Goal: Find specific page/section: Find specific page/section

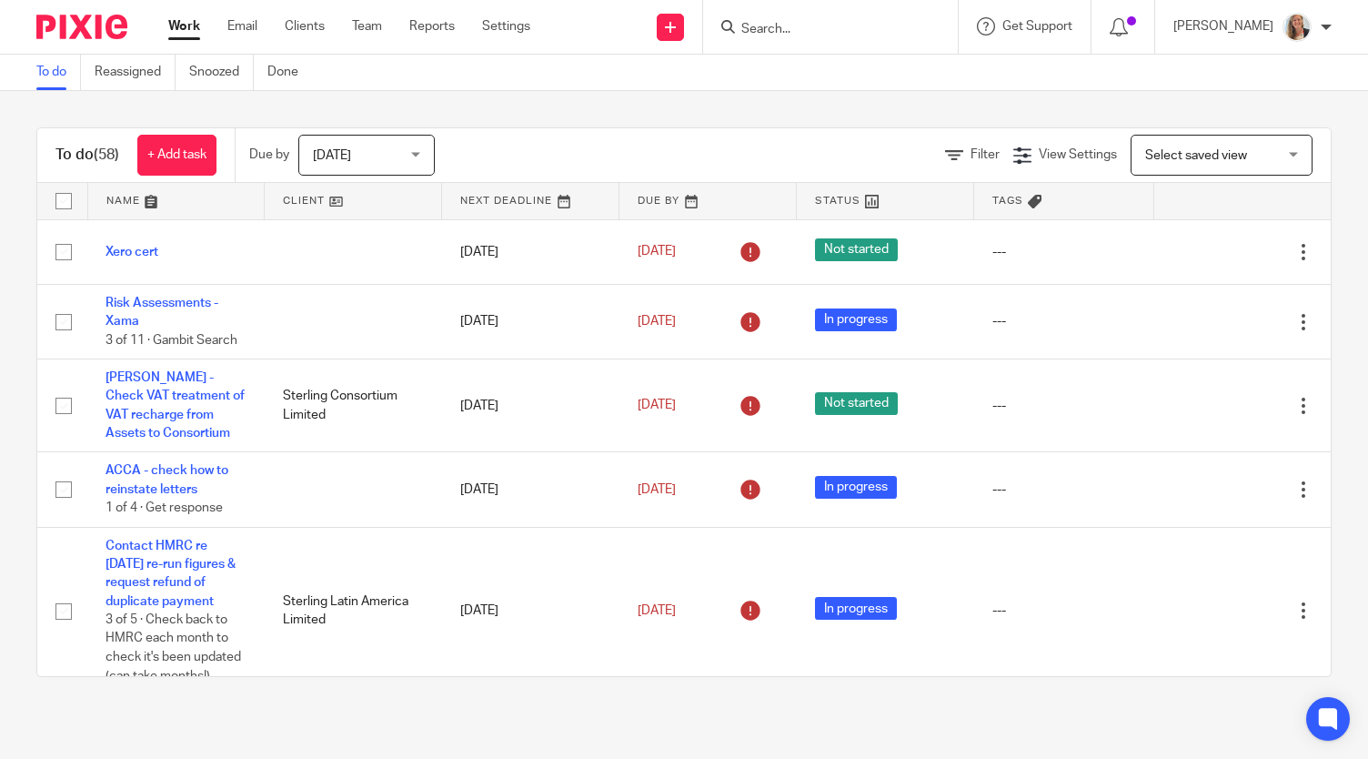
click at [804, 35] on input "Search" at bounding box center [822, 30] width 164 height 16
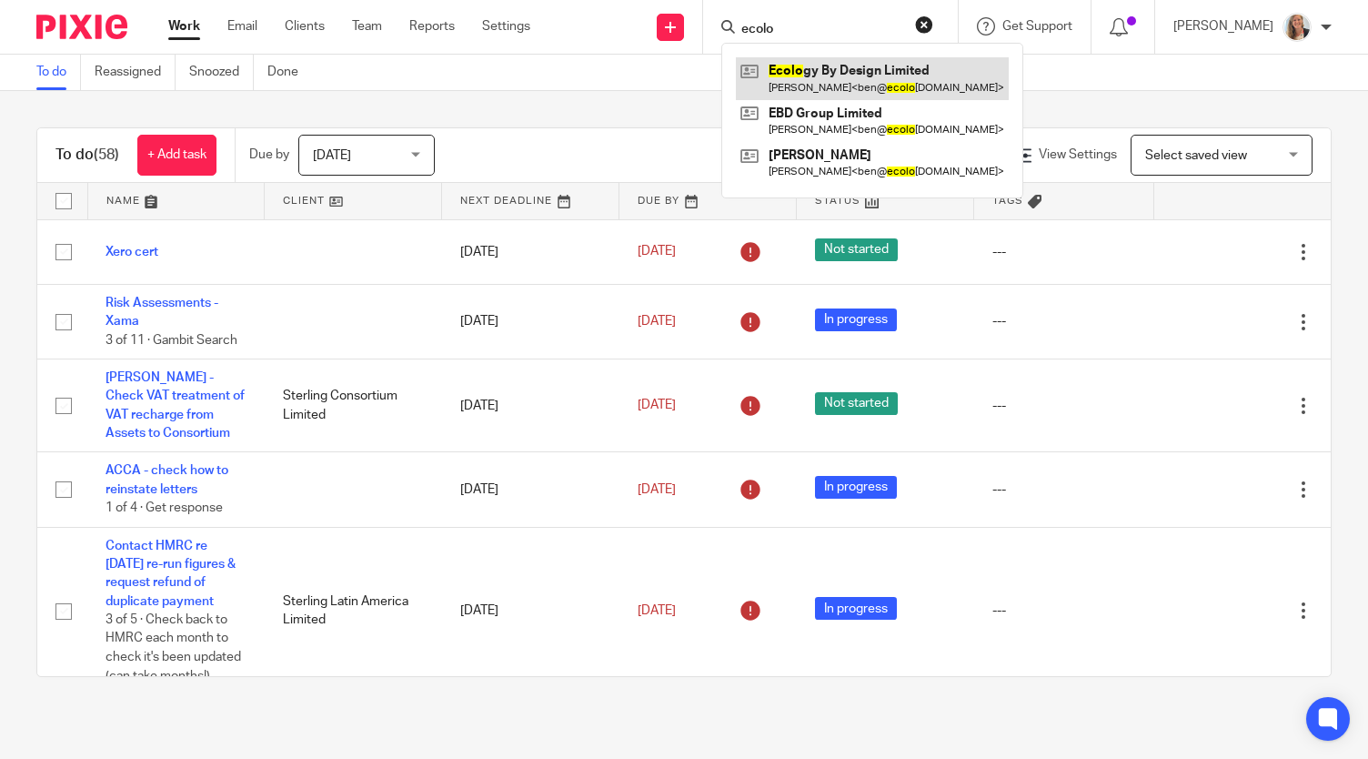
type input "ecolo"
click at [857, 78] on link at bounding box center [872, 78] width 273 height 42
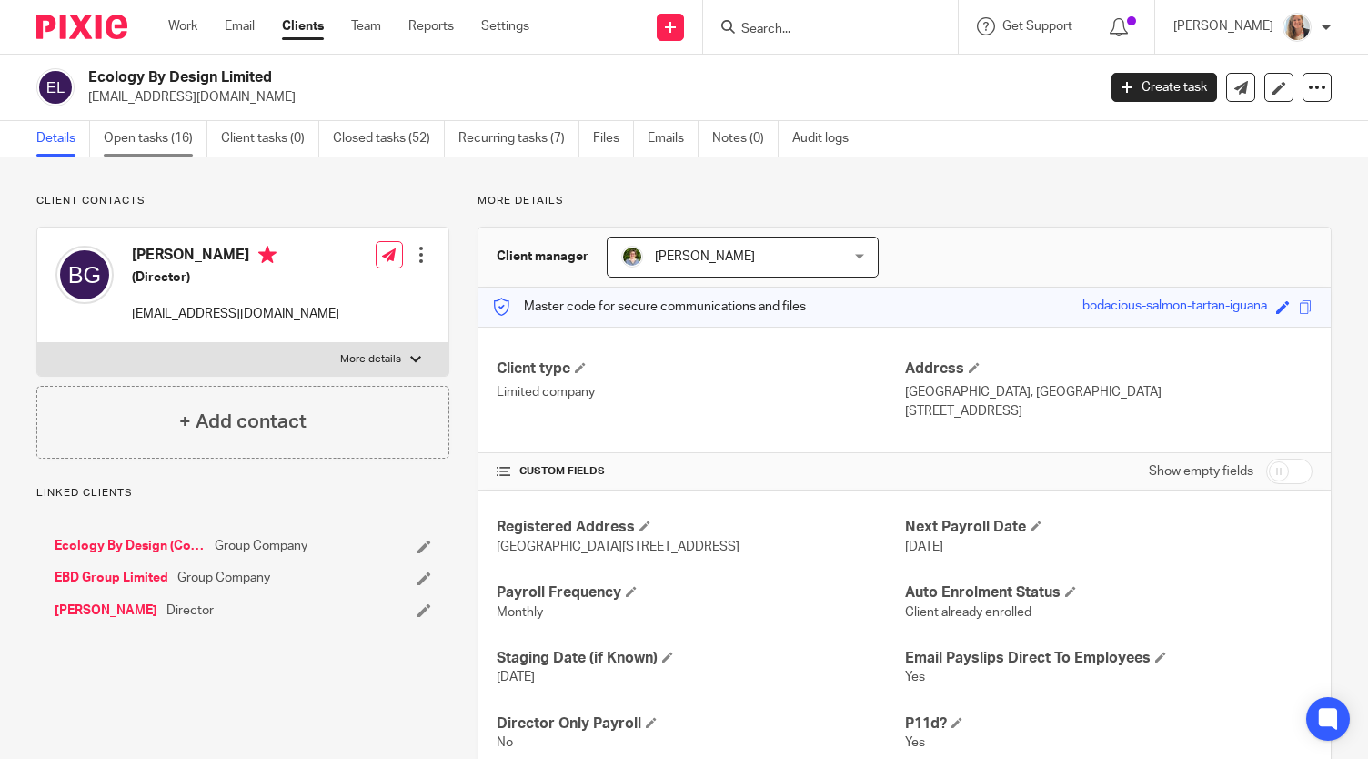
click at [138, 144] on link "Open tasks (16)" at bounding box center [156, 138] width 104 height 35
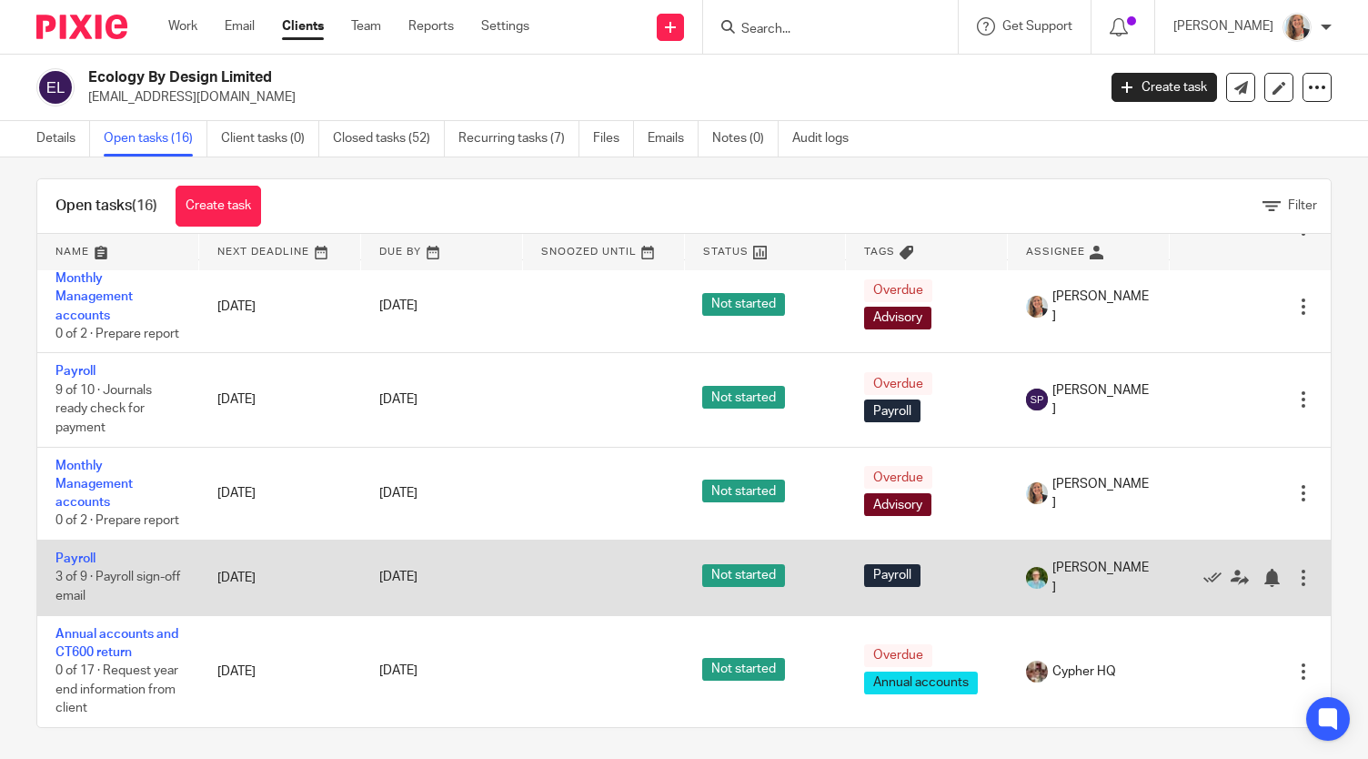
scroll to position [20, 0]
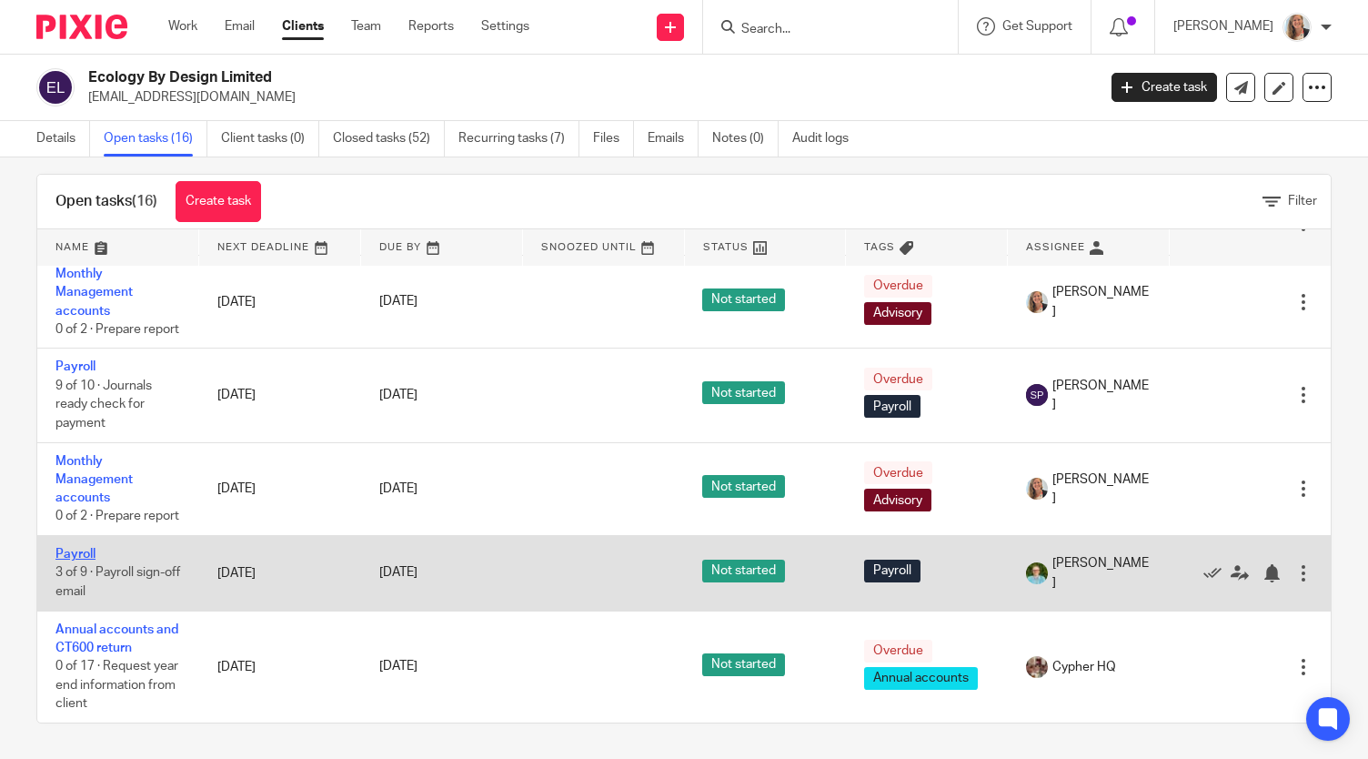
click at [67, 548] on link "Payroll" at bounding box center [75, 554] width 40 height 13
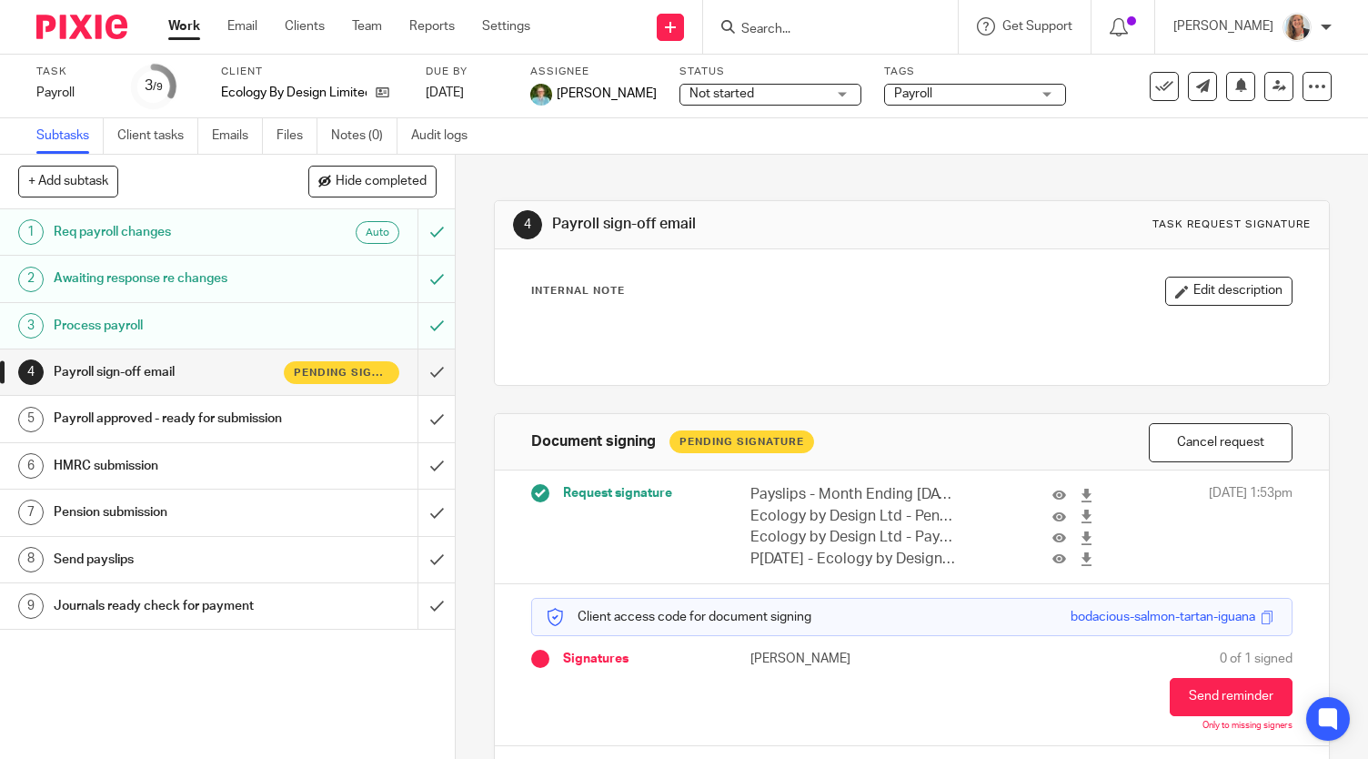
click at [812, 30] on input "Search" at bounding box center [822, 30] width 164 height 16
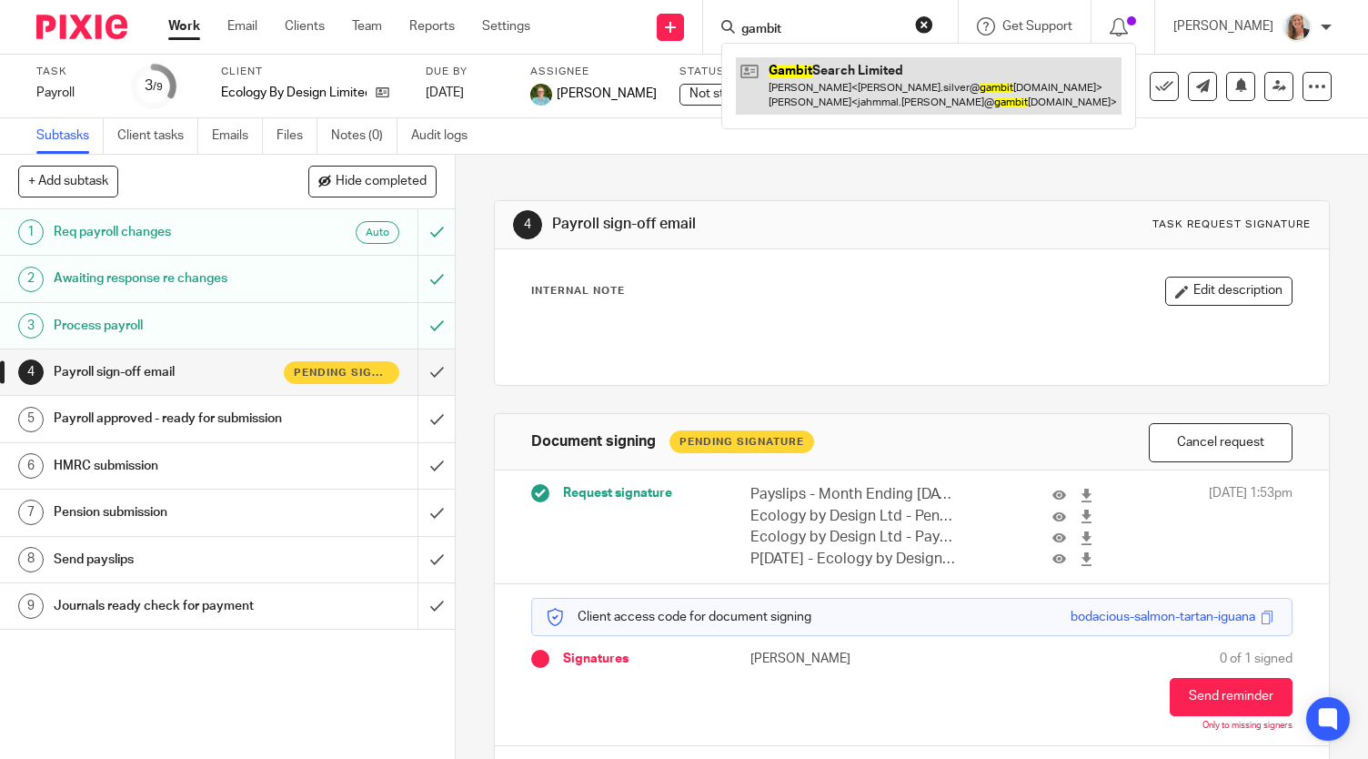
type input "gambit"
click at [828, 81] on link at bounding box center [929, 85] width 386 height 56
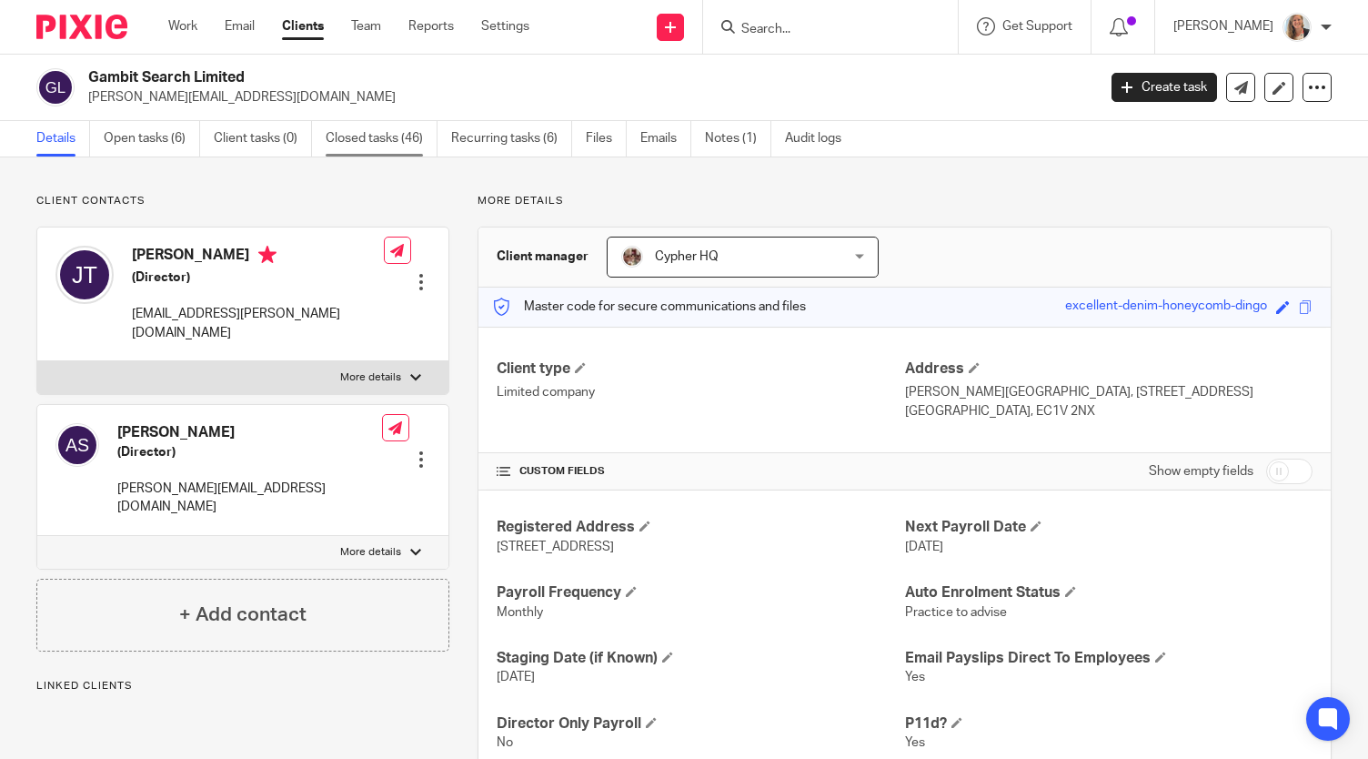
click at [377, 146] on link "Closed tasks (46)" at bounding box center [382, 138] width 112 height 35
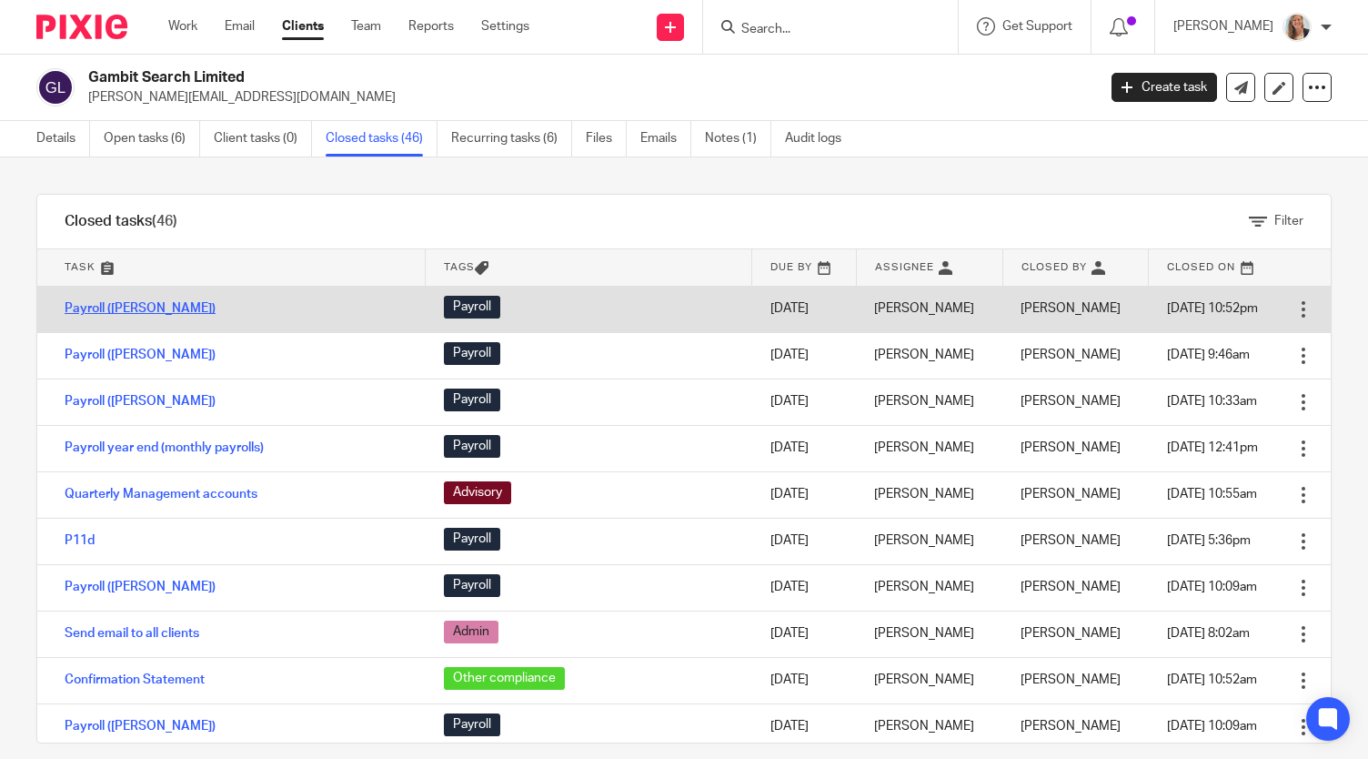
click at [125, 306] on link "Payroll ([PERSON_NAME])" at bounding box center [140, 308] width 151 height 13
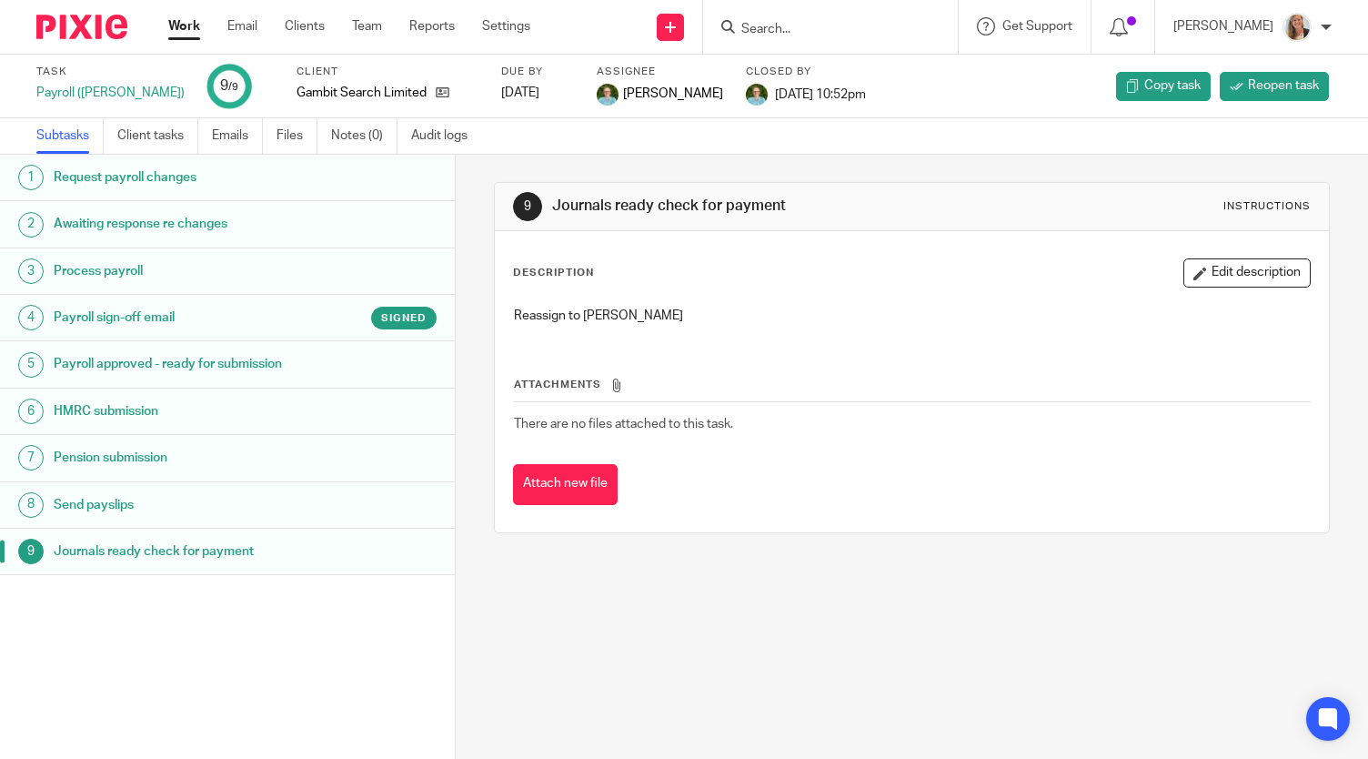
click at [125, 327] on h1 "Payroll sign-off email" at bounding box center [182, 317] width 256 height 27
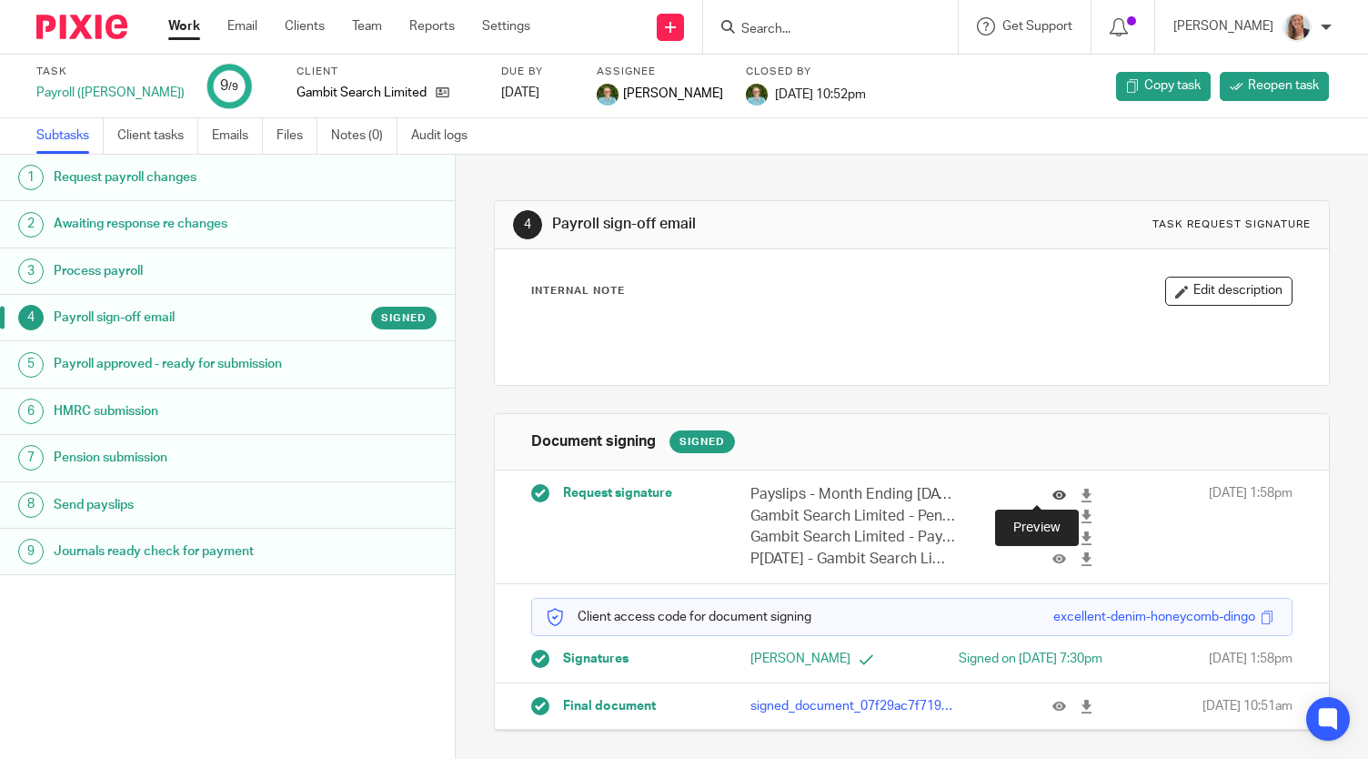
click at [1053, 493] on icon at bounding box center [1060, 496] width 14 height 14
